Goal: Information Seeking & Learning: Learn about a topic

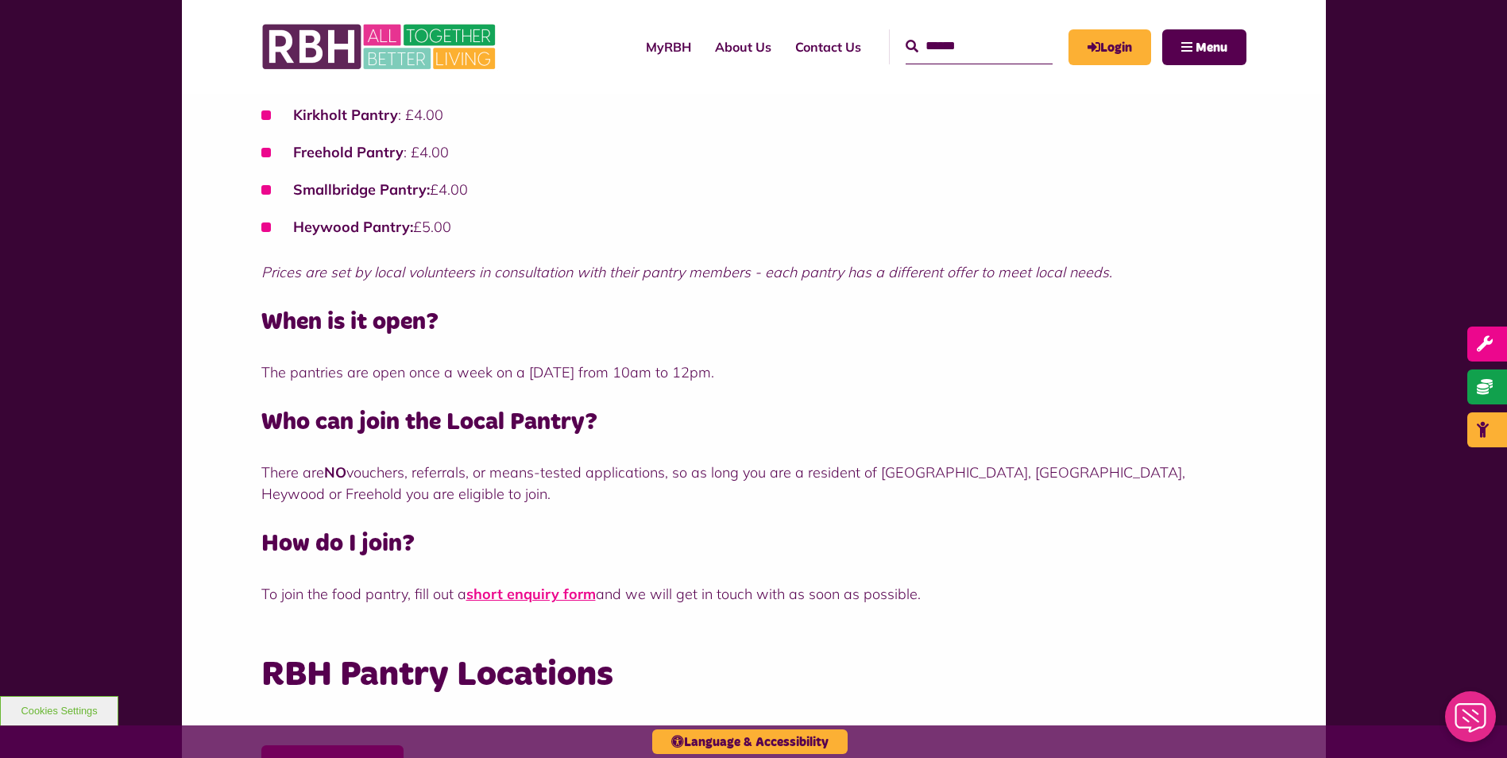
scroll to position [318, 0]
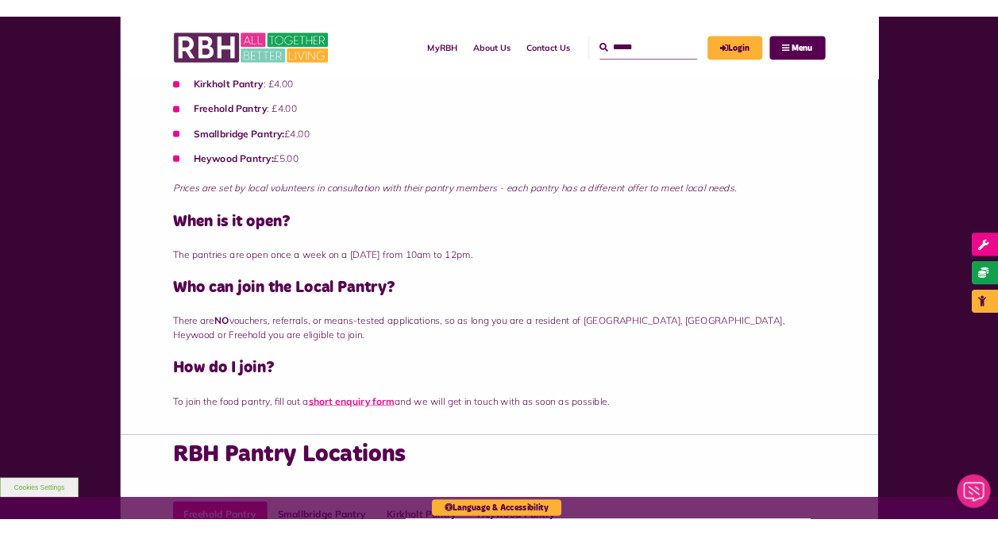
scroll to position [874, 0]
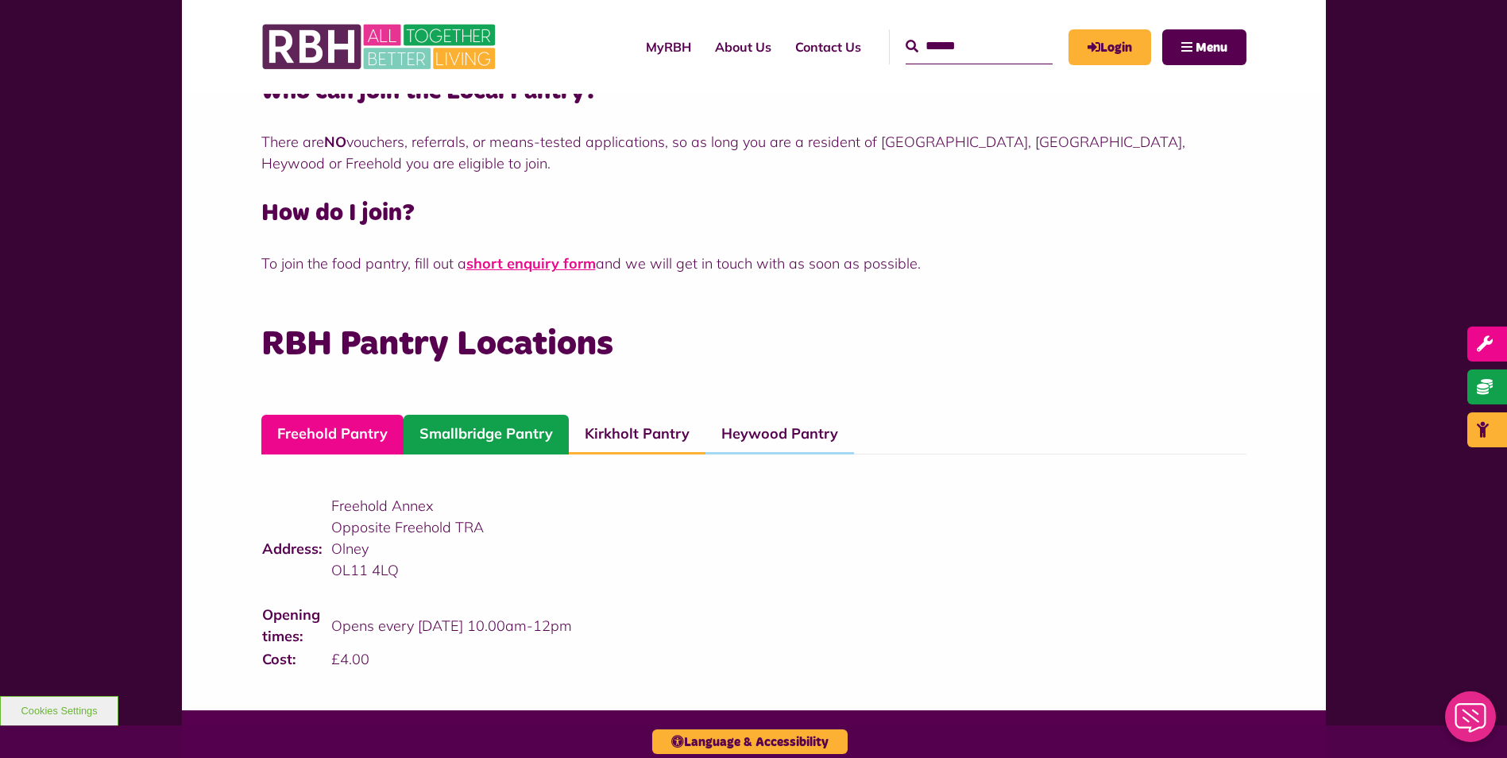
click at [513, 426] on link "Smallbridge Pantry" at bounding box center [485, 435] width 165 height 40
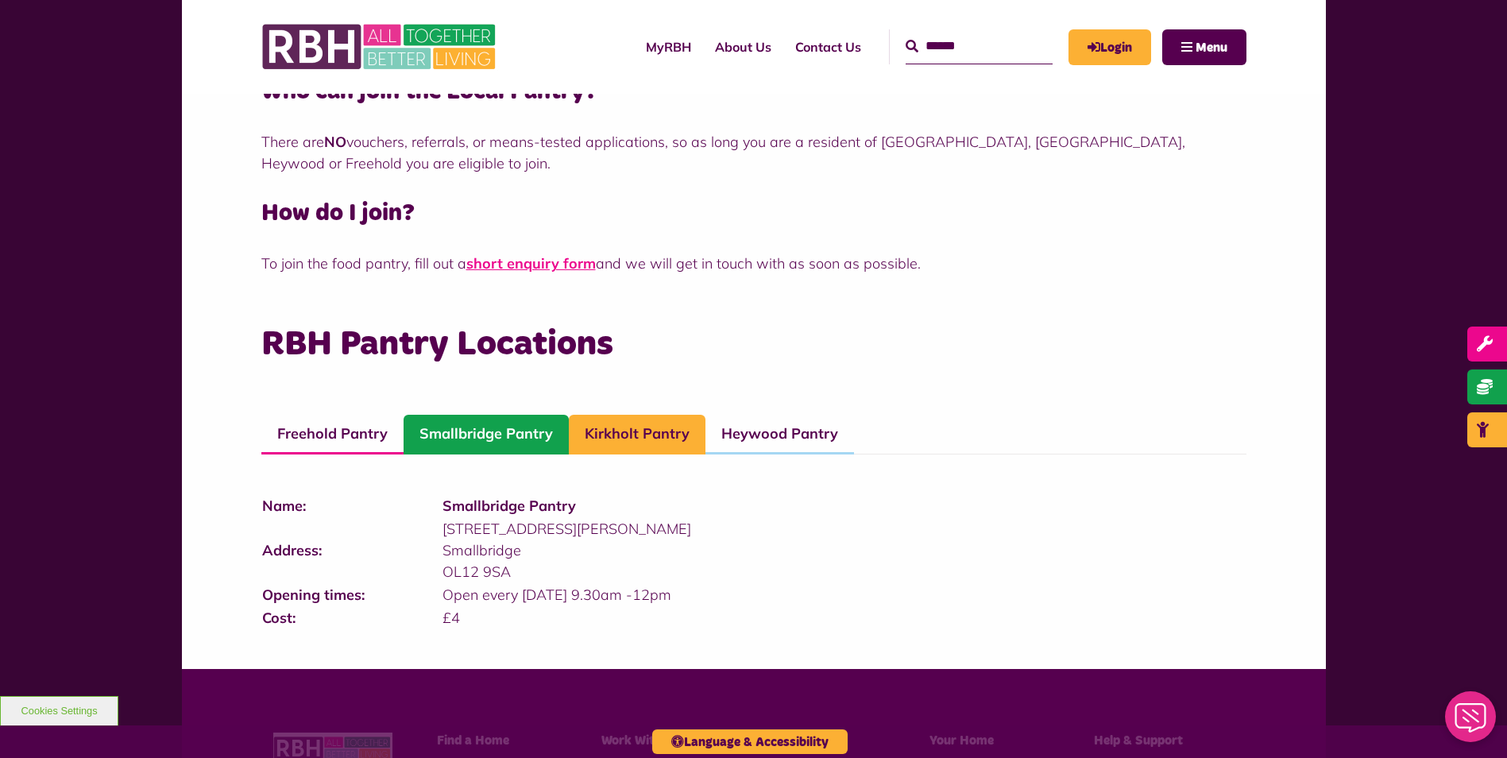
click at [669, 415] on link "Kirkholt Pantry" at bounding box center [637, 435] width 137 height 40
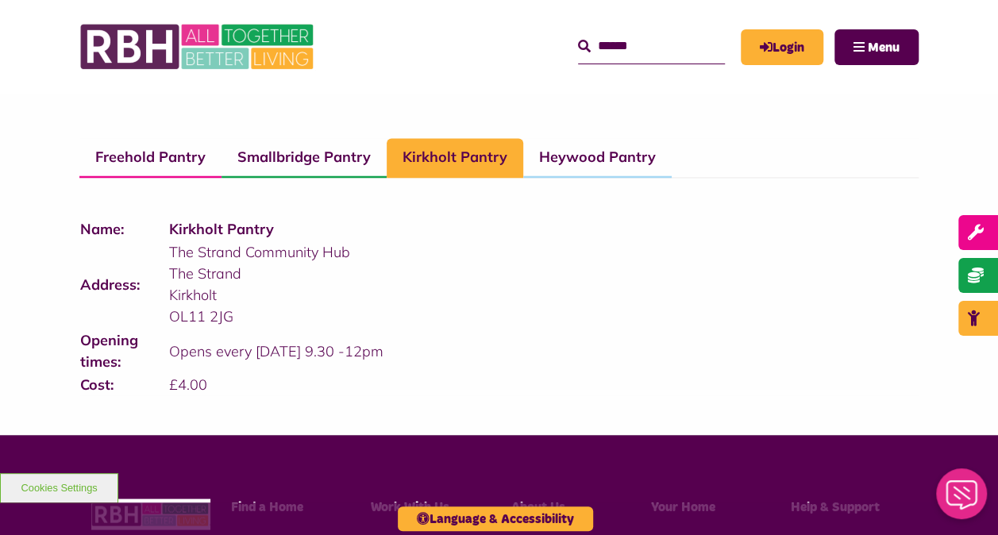
scroll to position [1172, 0]
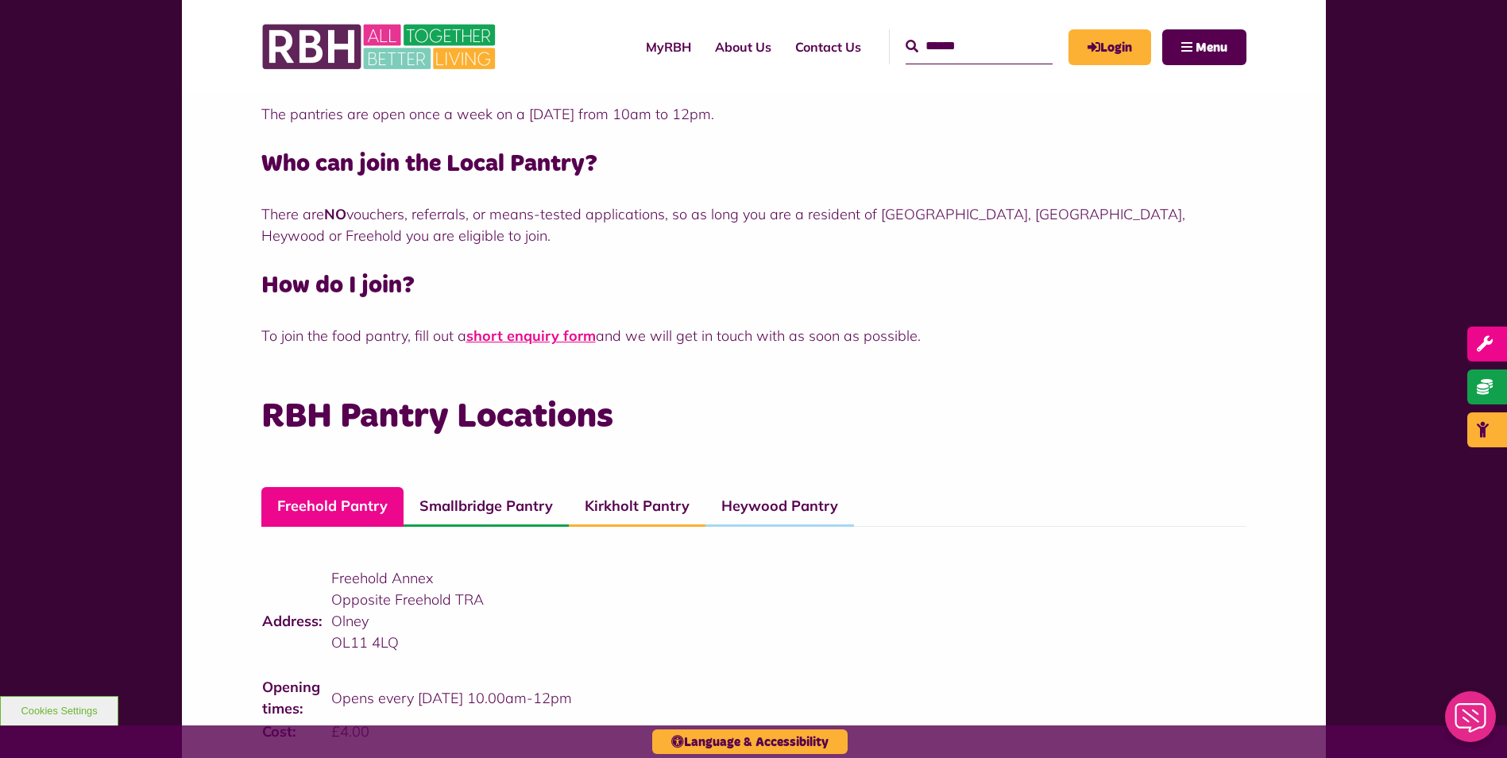
scroll to position [953, 0]
